Goal: Download file/media

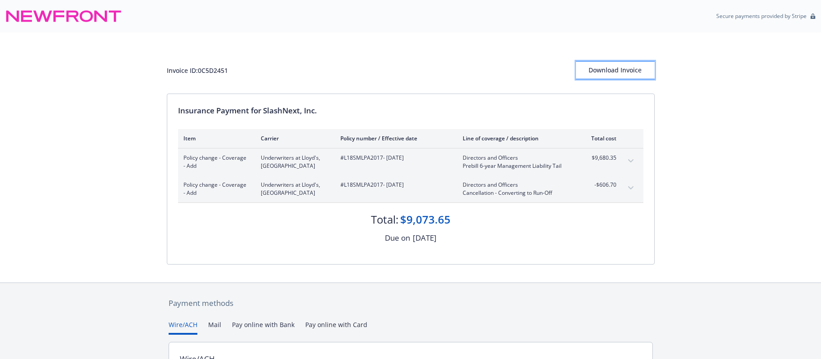
click at [627, 67] on div "Download Invoice" at bounding box center [615, 70] width 79 height 17
